Goal: Task Accomplishment & Management: Use online tool/utility

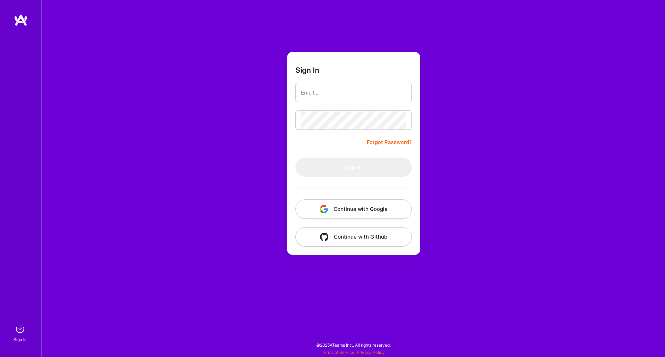
click at [360, 208] on button "Continue with Google" at bounding box center [353, 209] width 116 height 19
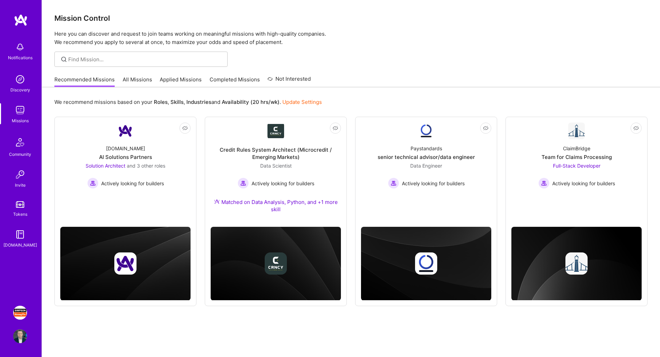
click at [21, 310] on img at bounding box center [20, 313] width 14 height 14
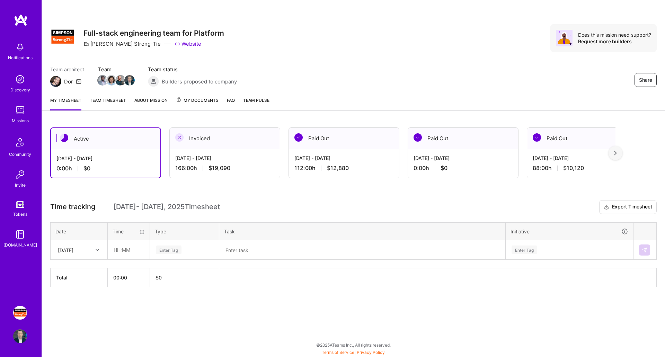
click at [244, 140] on div "Invoiced" at bounding box center [225, 138] width 110 height 21
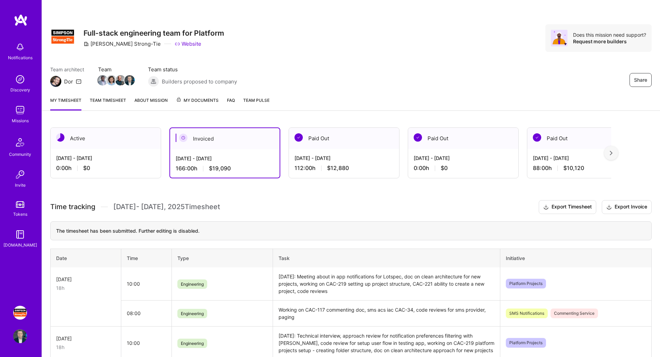
click at [123, 137] on div "Active" at bounding box center [106, 138] width 110 height 21
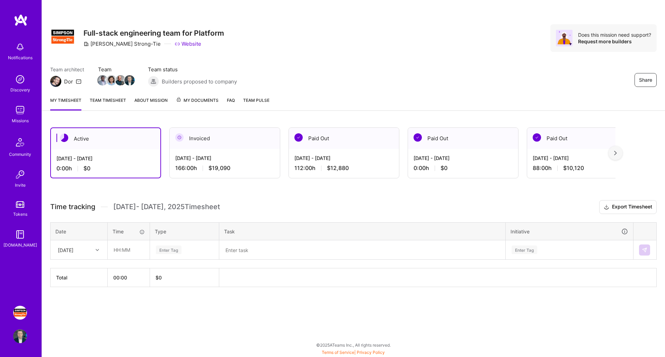
click at [95, 249] on div at bounding box center [98, 250] width 11 height 9
click at [80, 295] on div "[DATE]" at bounding box center [79, 295] width 56 height 13
click at [135, 247] on input "text" at bounding box center [128, 250] width 41 height 18
click at [200, 250] on div "Enter Tag" at bounding box center [184, 250] width 59 height 9
type input "08:00"
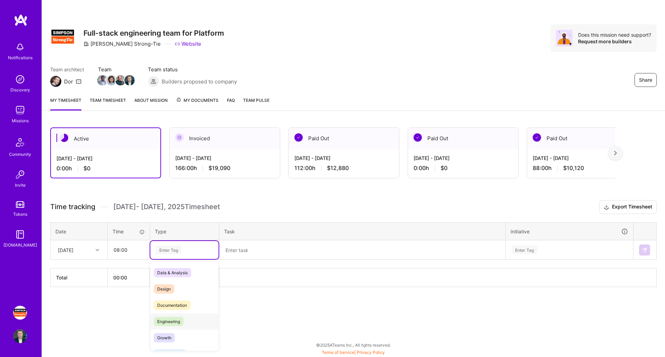
click at [193, 324] on div "Engineering" at bounding box center [184, 322] width 68 height 16
click at [298, 250] on textarea at bounding box center [362, 250] width 285 height 18
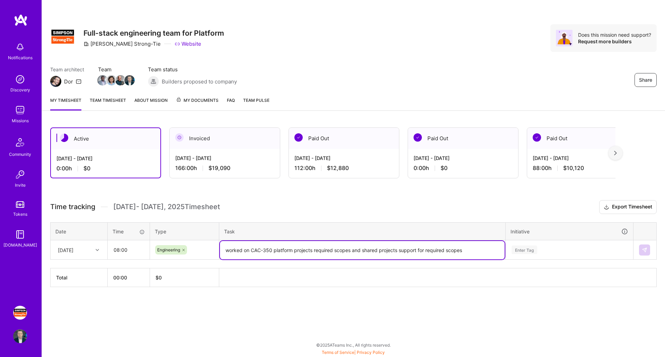
type textarea "worked on CAC-350 platform projects required scopes and shared projects support…"
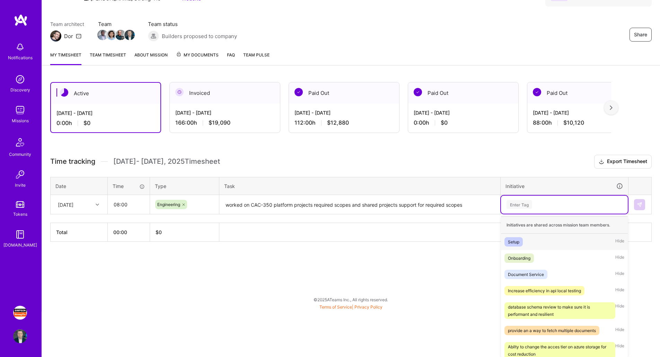
scroll to position [47, 0]
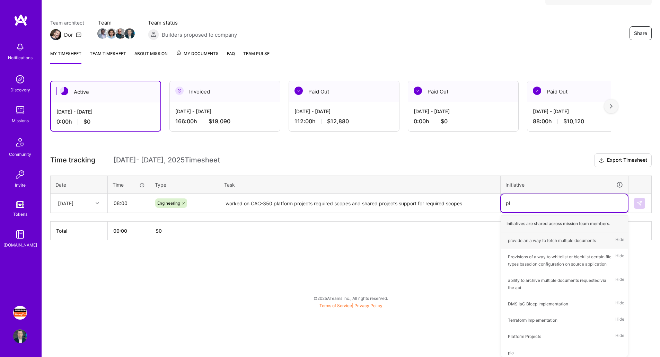
type input "pla"
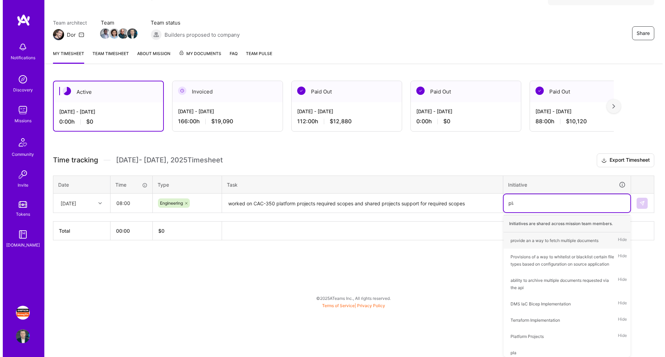
scroll to position [0, 0]
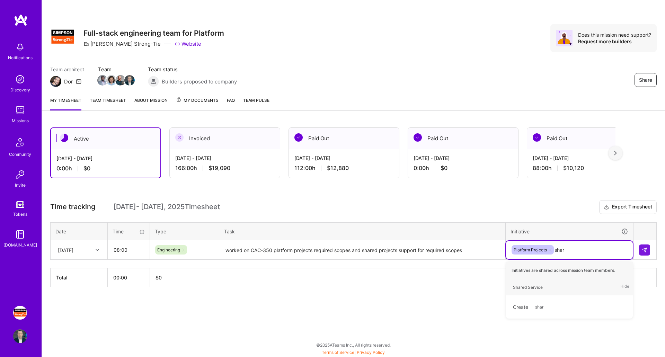
type input "share"
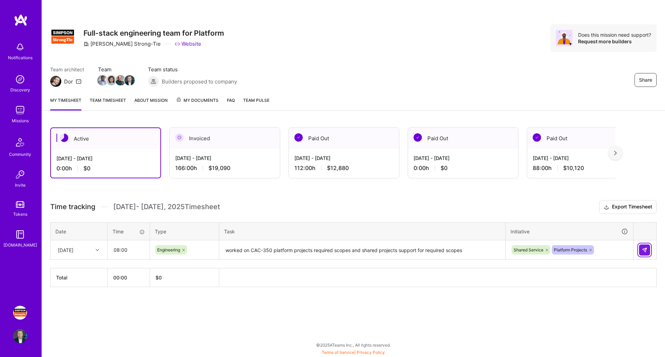
click at [645, 253] on button at bounding box center [644, 250] width 11 height 11
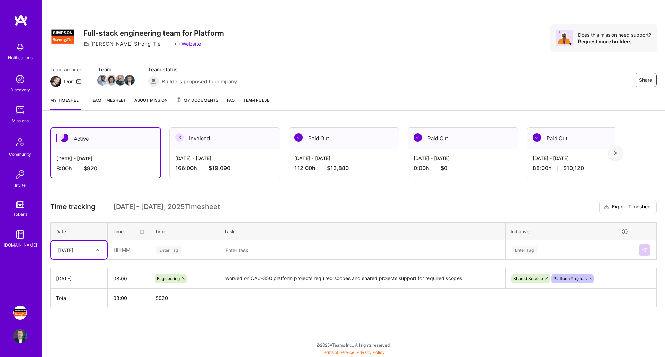
click at [473, 280] on textarea "worked on CAC-350 platform projects required scopes and shared projects support…" at bounding box center [362, 278] width 285 height 19
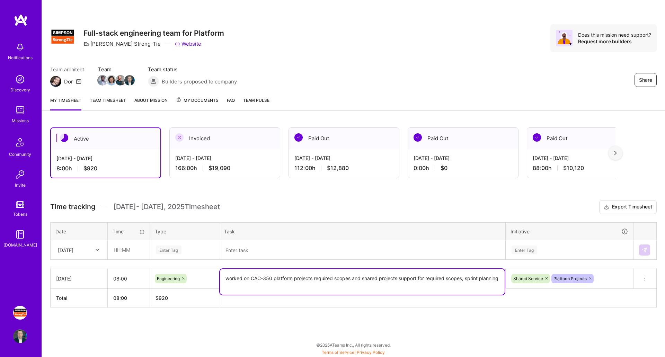
type textarea "worked on CAC-350 platform projects required scopes and shared projects support…"
click at [89, 255] on div "[DATE]" at bounding box center [73, 249] width 38 height 11
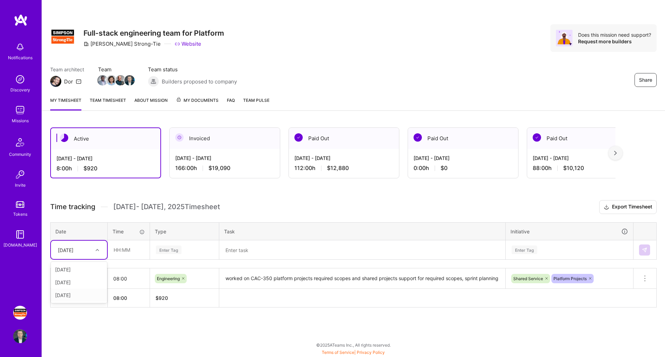
click at [76, 298] on div "[DATE]" at bounding box center [79, 295] width 56 height 13
click at [134, 254] on input "text" at bounding box center [128, 250] width 41 height 18
type input "08:00"
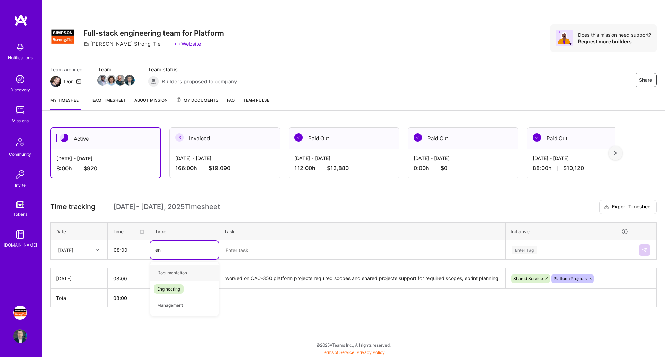
type input "eng"
click at [183, 272] on span "Engineering" at bounding box center [169, 272] width 30 height 9
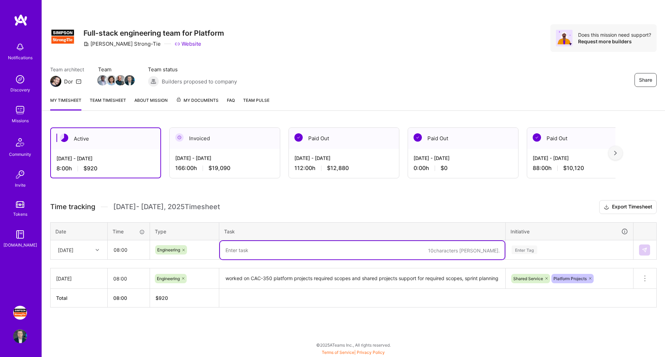
click at [259, 254] on textarea at bounding box center [362, 250] width 285 height 18
type textarea "worked on CAC-351 adding service layer and unit tests"
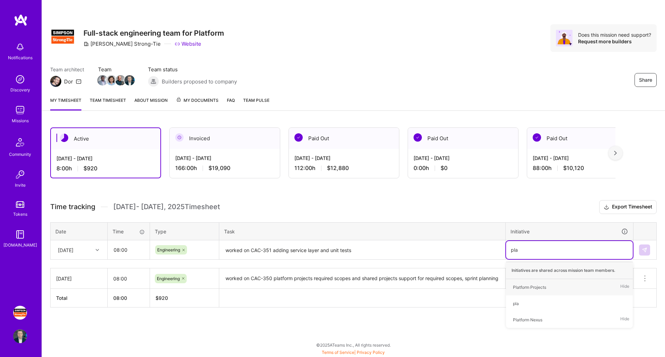
type input "plat"
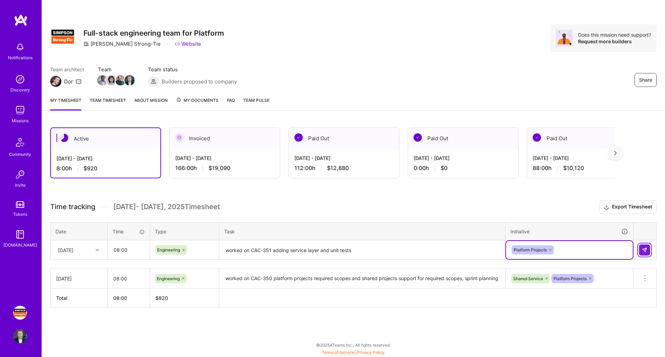
click at [647, 252] on img at bounding box center [645, 250] width 6 height 6
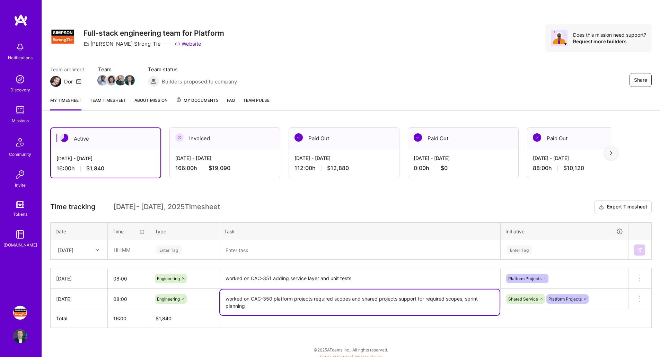
click at [269, 303] on textarea "worked on CAC-350 platform projects required scopes and shared projects support…" at bounding box center [360, 303] width 280 height 26
click at [467, 300] on textarea "worked on CAC-350 platform projects required scopes and shared projects support…" at bounding box center [360, 303] width 280 height 26
type textarea "worked on CAC-350 platform projects required scopes and shared projects support…"
click at [396, 282] on textarea "worked on CAC-351 adding service layer and unit tests" at bounding box center [360, 278] width 280 height 19
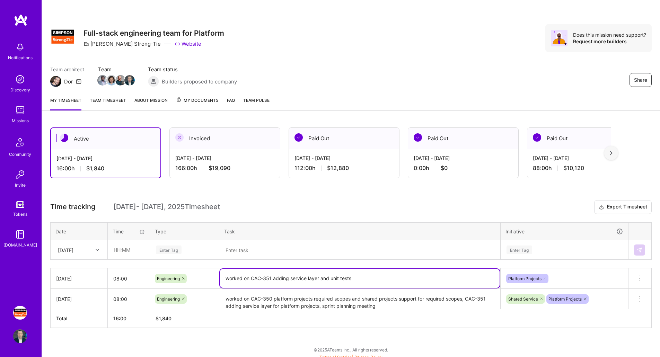
click at [90, 245] on div "[DATE]" at bounding box center [73, 249] width 38 height 11
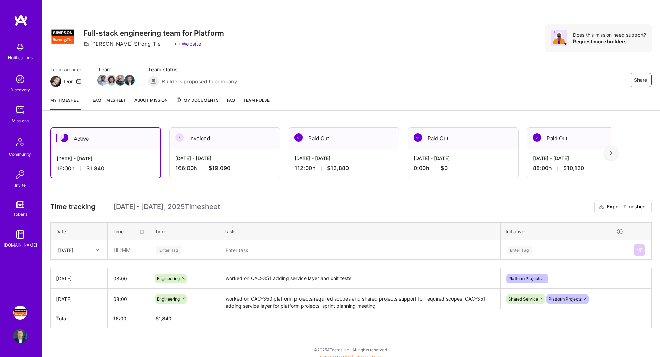
click at [311, 202] on h3 "Time tracking [DATE] - [DATE] Timesheet Export Timesheet" at bounding box center [350, 207] width 601 height 14
click at [245, 139] on div "Invoiced" at bounding box center [225, 138] width 110 height 21
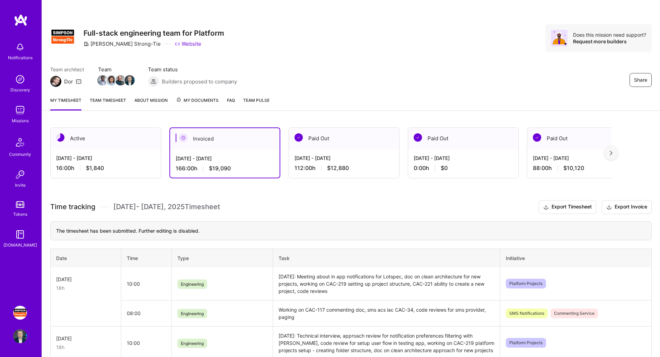
click at [130, 143] on div "Active" at bounding box center [106, 138] width 110 height 21
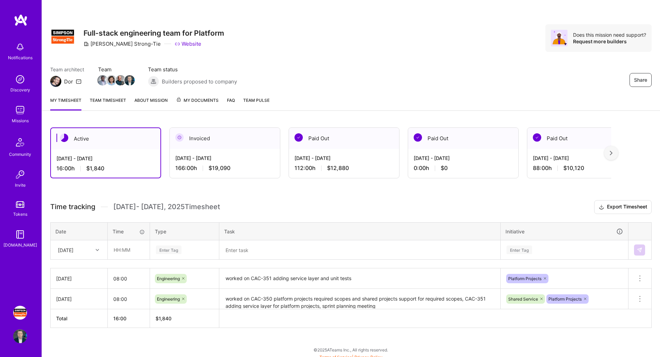
click at [370, 142] on div "Paid Out" at bounding box center [344, 138] width 110 height 21
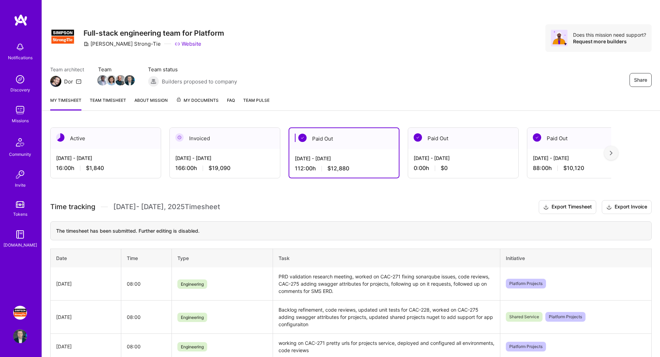
click at [235, 157] on div "[DATE] - [DATE]" at bounding box center [224, 157] width 99 height 7
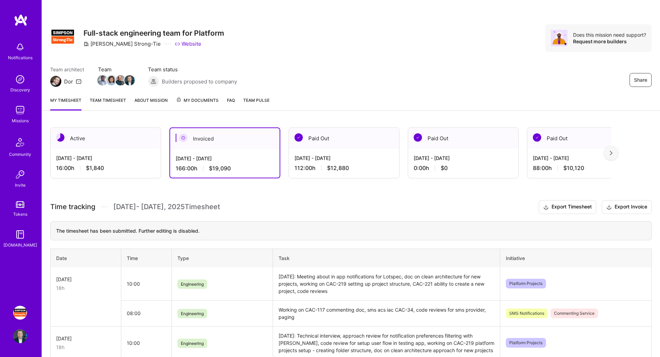
click at [612, 154] on img at bounding box center [611, 153] width 3 height 5
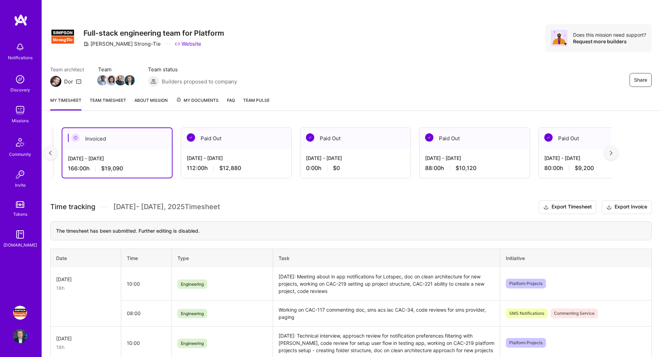
scroll to position [0, 127]
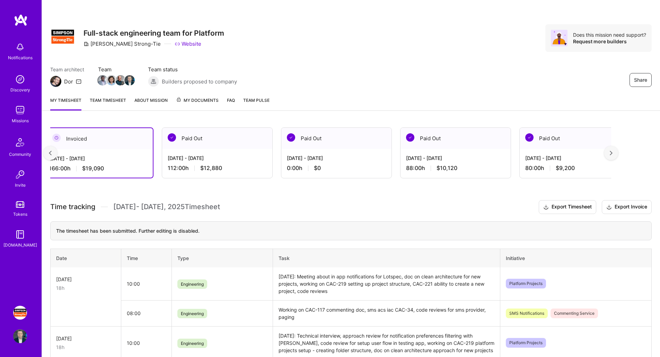
click at [612, 154] on img at bounding box center [611, 153] width 3 height 5
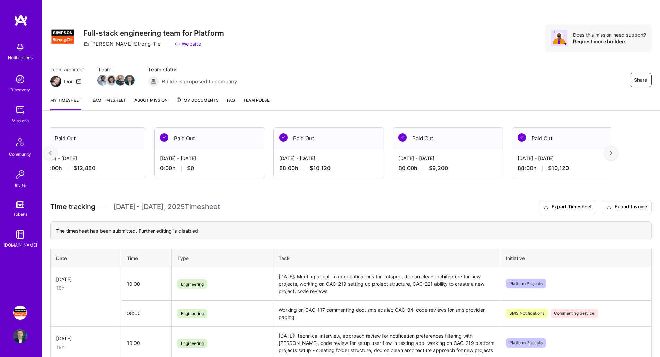
click at [612, 154] on img at bounding box center [611, 153] width 3 height 5
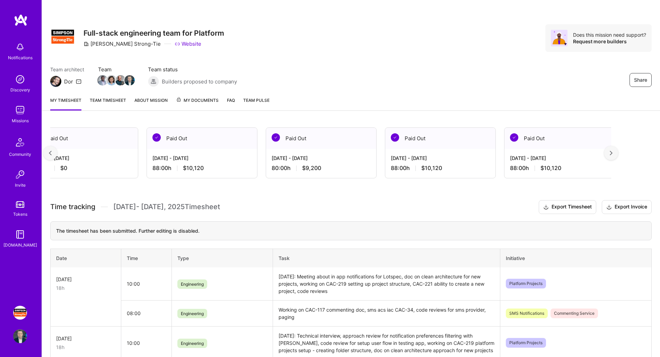
click at [612, 154] on img at bounding box center [611, 153] width 3 height 5
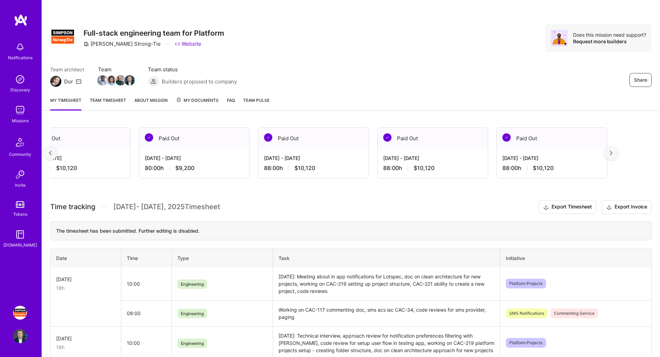
click at [612, 154] on img at bounding box center [611, 153] width 3 height 5
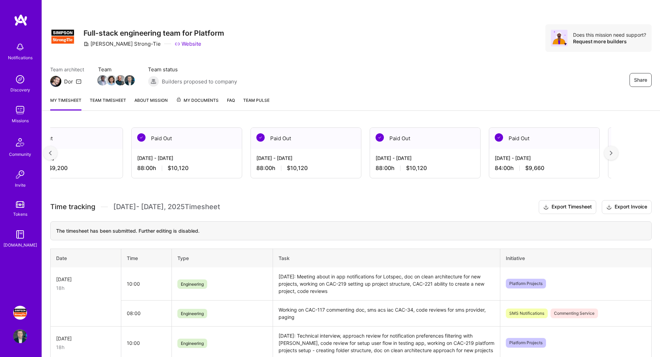
click at [612, 154] on img at bounding box center [611, 153] width 3 height 5
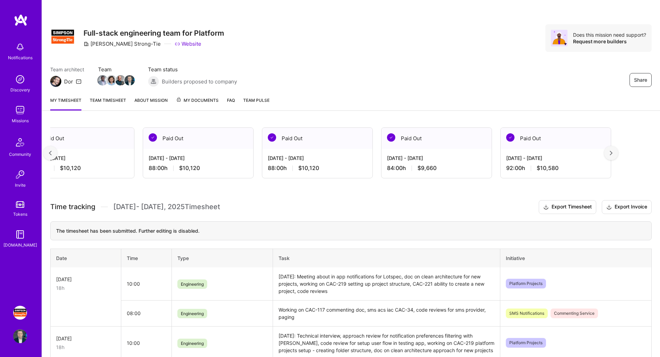
scroll to position [0, 761]
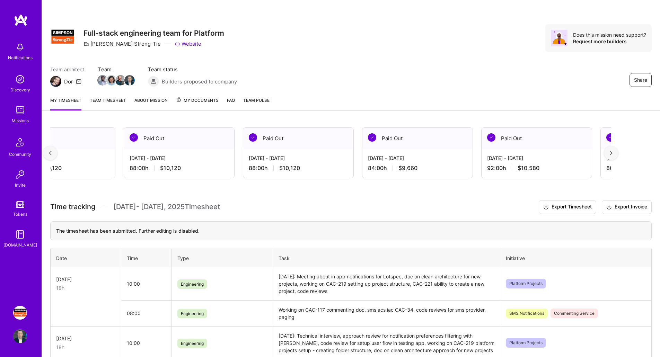
click at [49, 153] on img at bounding box center [50, 153] width 3 height 5
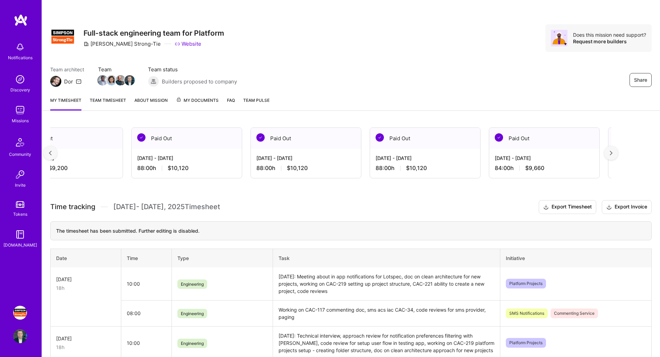
click at [49, 153] on img at bounding box center [50, 153] width 3 height 5
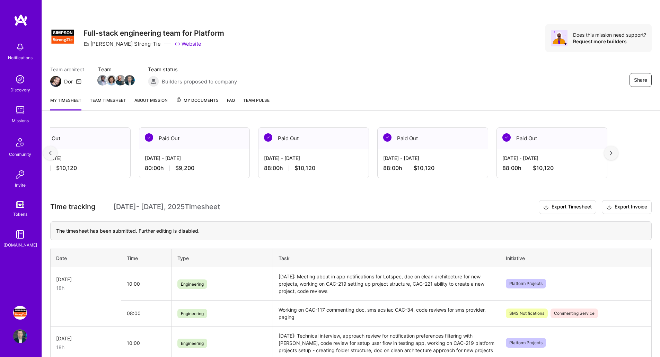
click at [49, 153] on img at bounding box center [50, 153] width 3 height 5
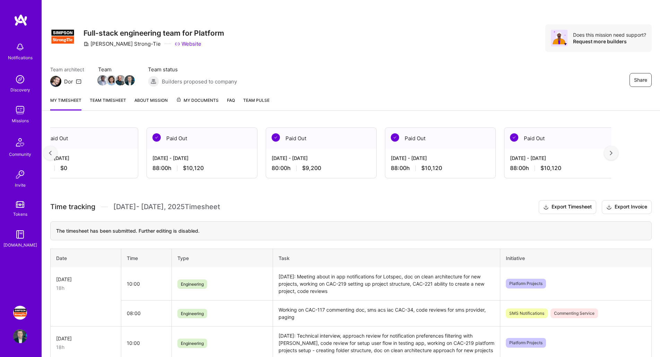
click at [49, 153] on img at bounding box center [50, 153] width 3 height 5
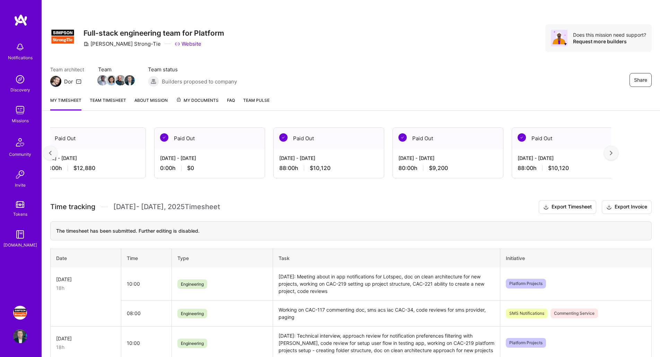
click at [49, 153] on img at bounding box center [50, 153] width 3 height 5
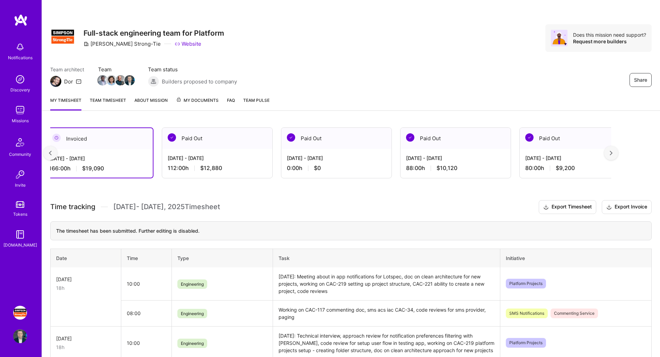
click at [49, 153] on img at bounding box center [50, 153] width 3 height 5
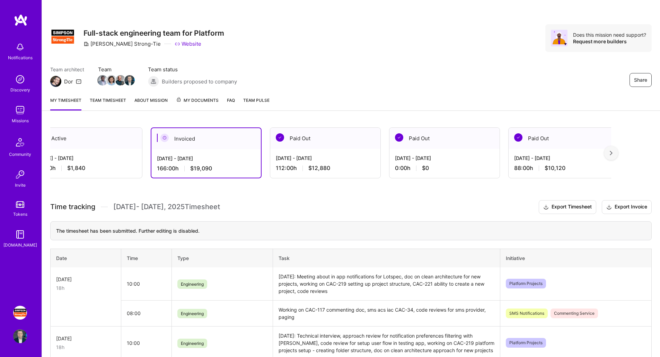
scroll to position [0, 0]
